Goal: Find specific page/section: Find specific page/section

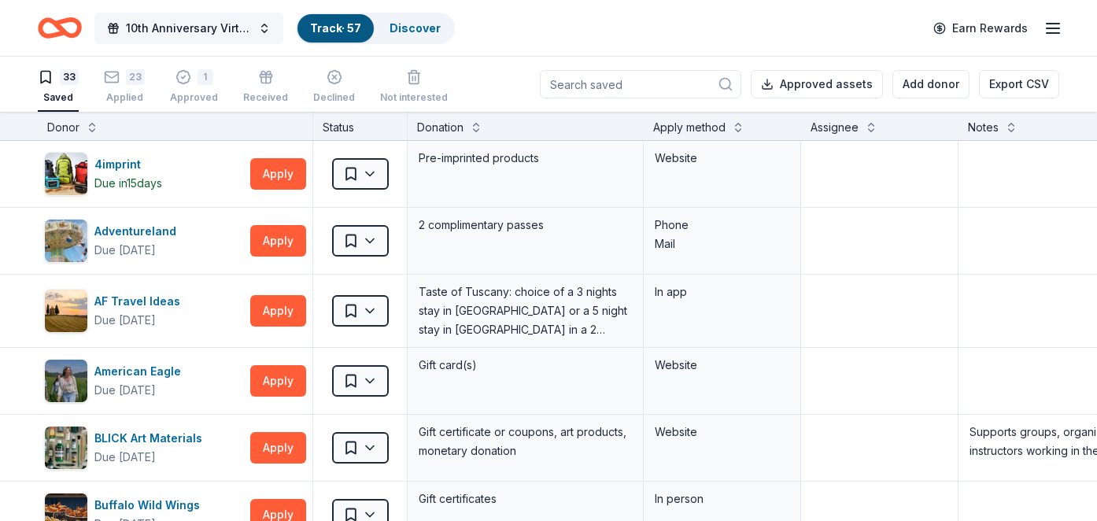
scroll to position [89, 0]
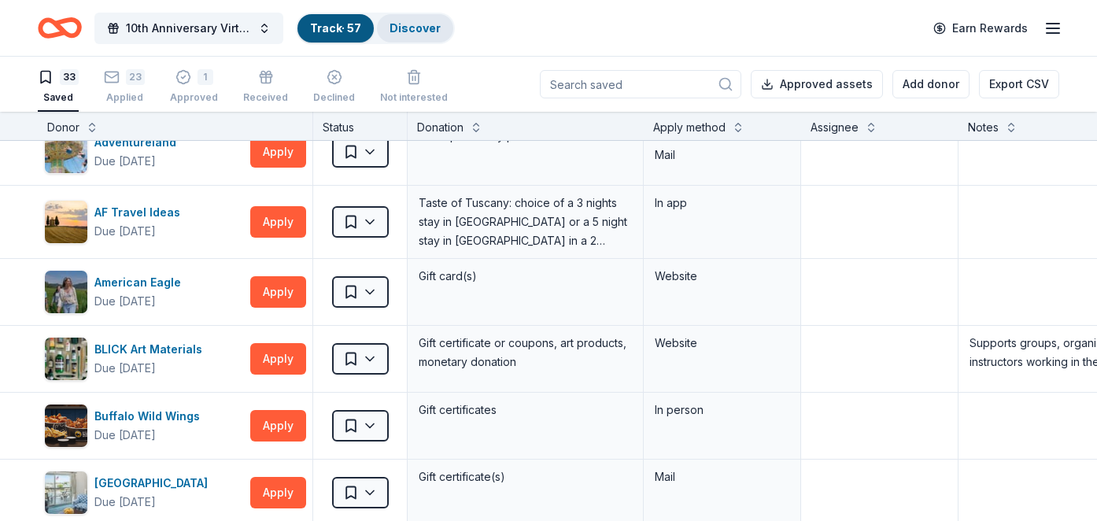
click at [393, 32] on link "Discover" at bounding box center [415, 27] width 51 height 13
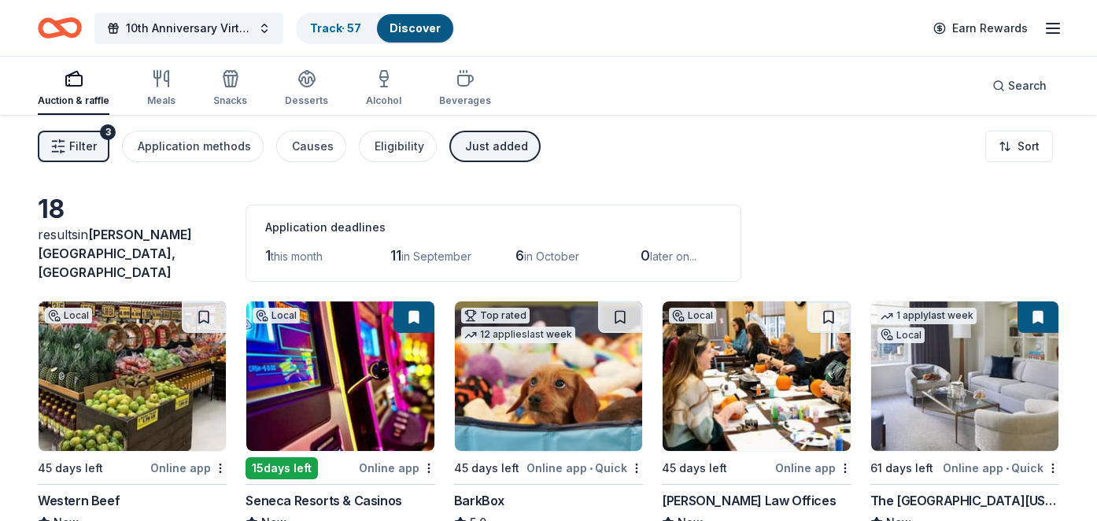
click at [496, 144] on div "Just added" at bounding box center [496, 146] width 63 height 19
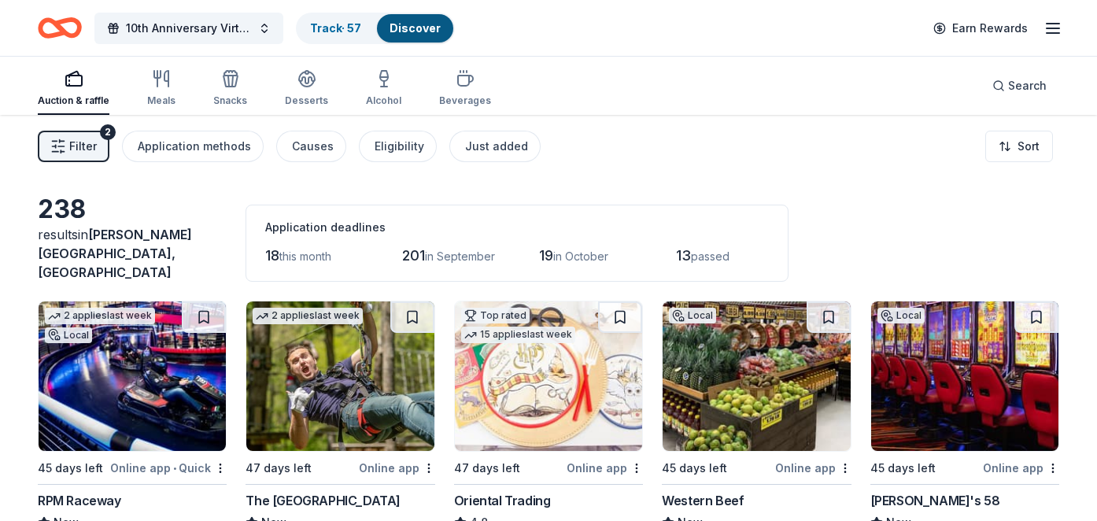
click at [86, 142] on span "Filter" at bounding box center [83, 146] width 28 height 19
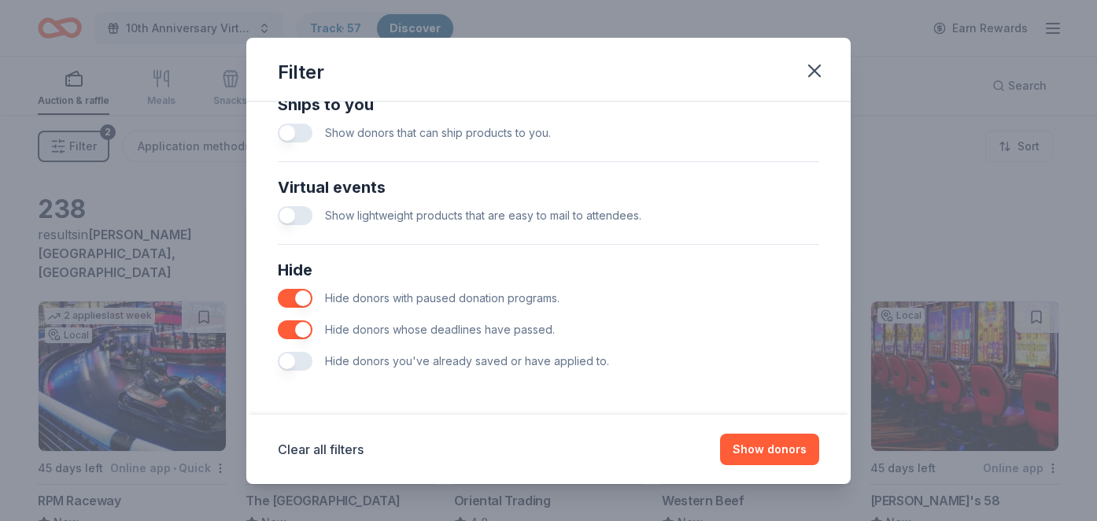
scroll to position [724, 0]
click at [295, 358] on button "button" at bounding box center [295, 361] width 35 height 19
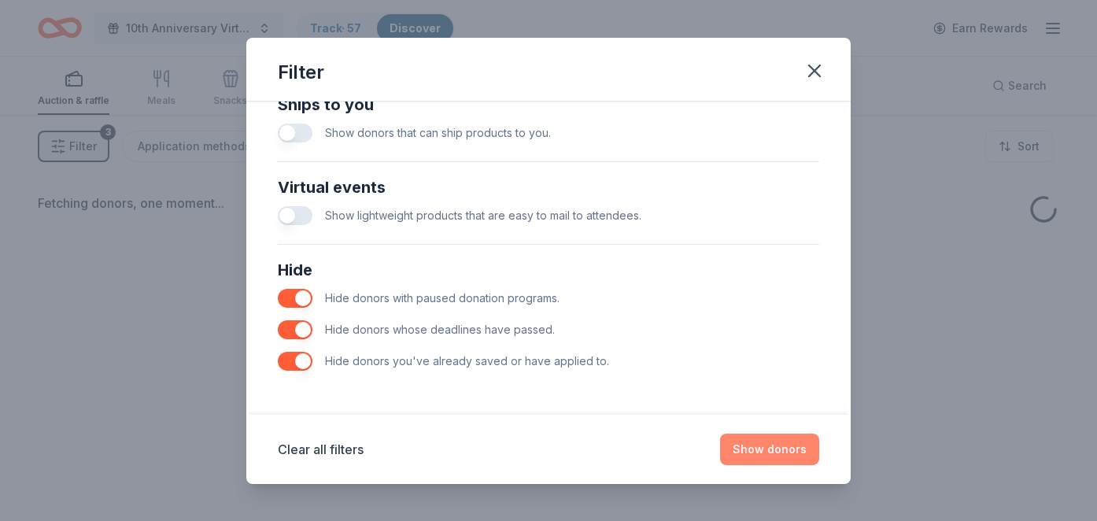
click at [795, 446] on button "Show donors" at bounding box center [769, 449] width 99 height 31
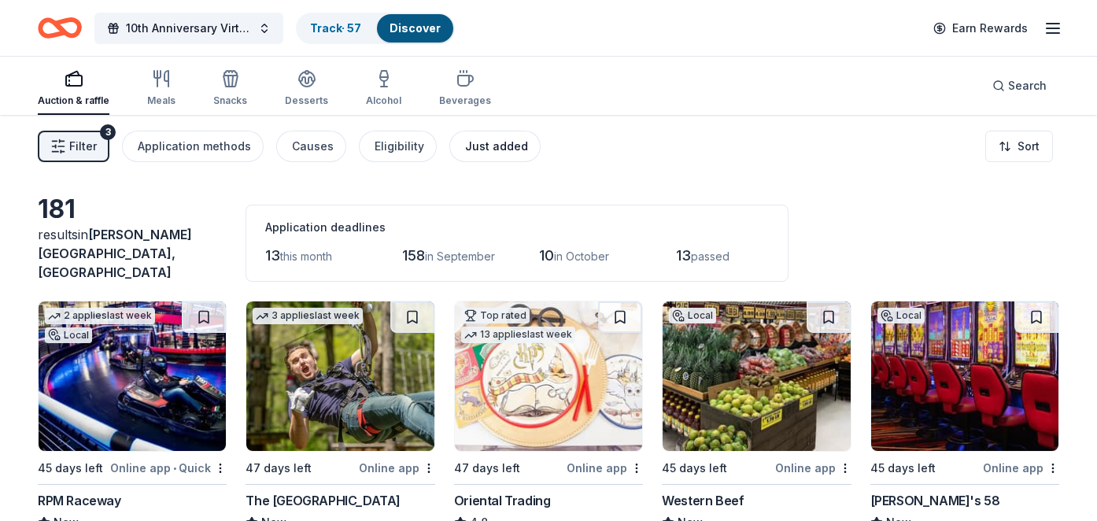
click at [495, 136] on button "Just added" at bounding box center [495, 146] width 91 height 31
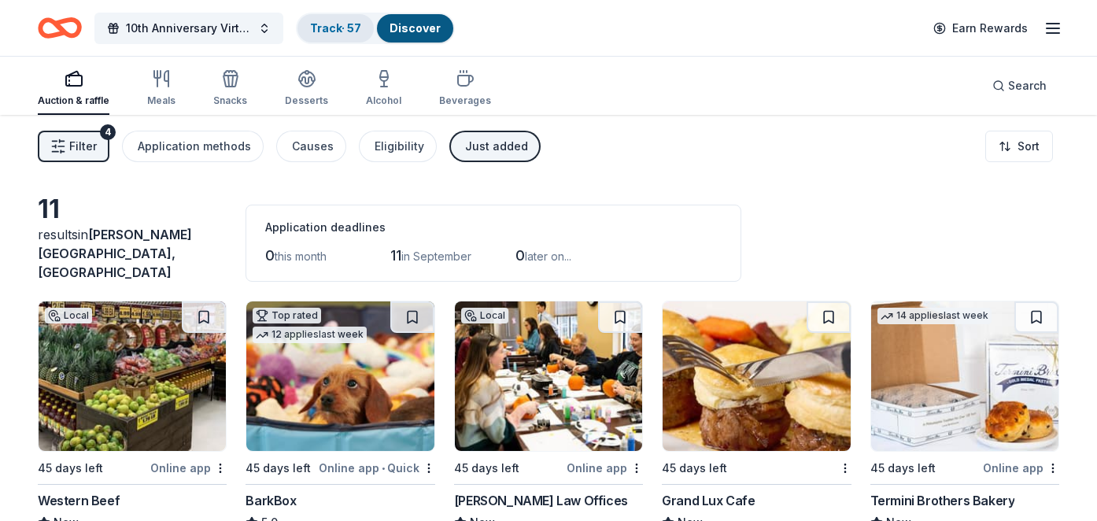
click at [309, 26] on div "Track · 57" at bounding box center [336, 28] width 76 height 28
